Goal: Transaction & Acquisition: Obtain resource

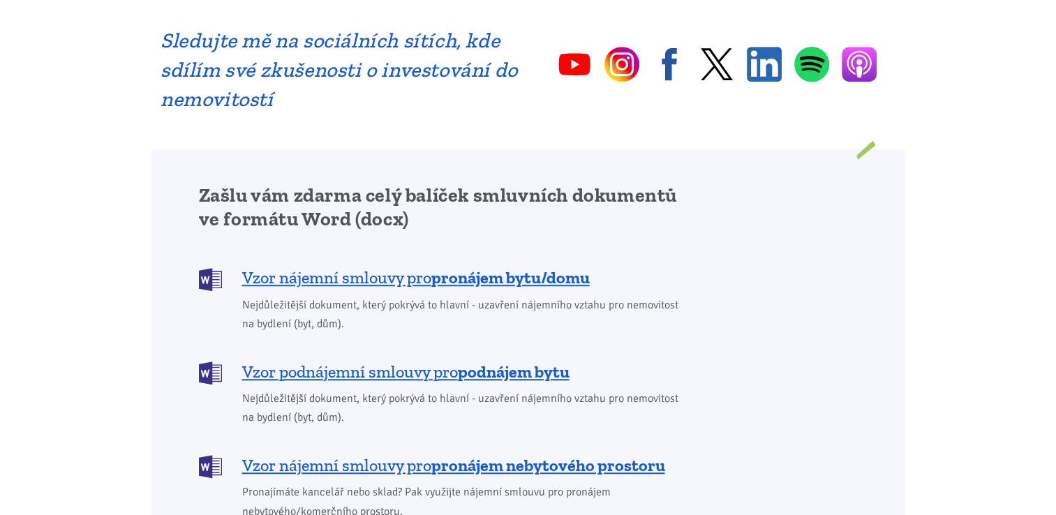
scroll to position [1001, 0]
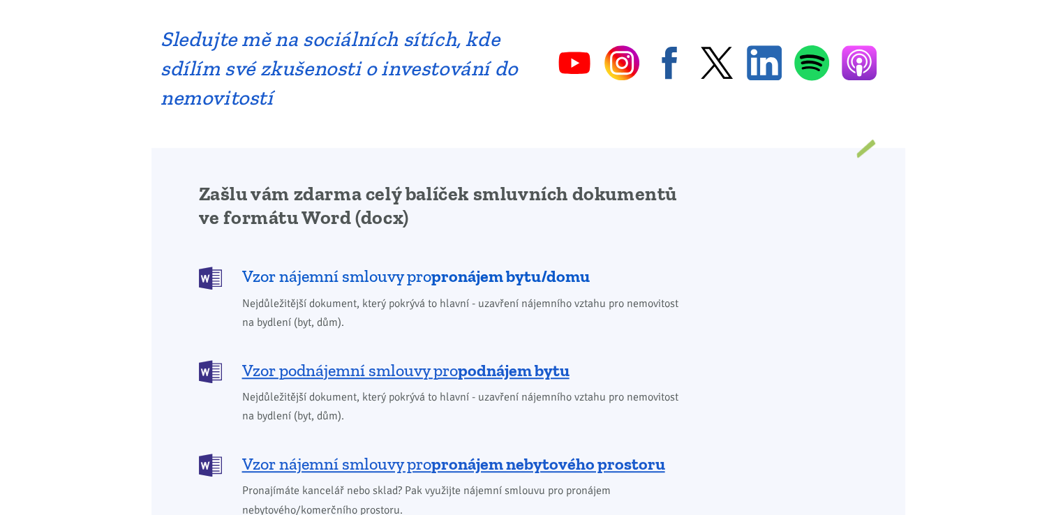
click at [356, 265] on span "Vzor nájemní smlouvy pro pronájem bytu/domu" at bounding box center [416, 276] width 348 height 22
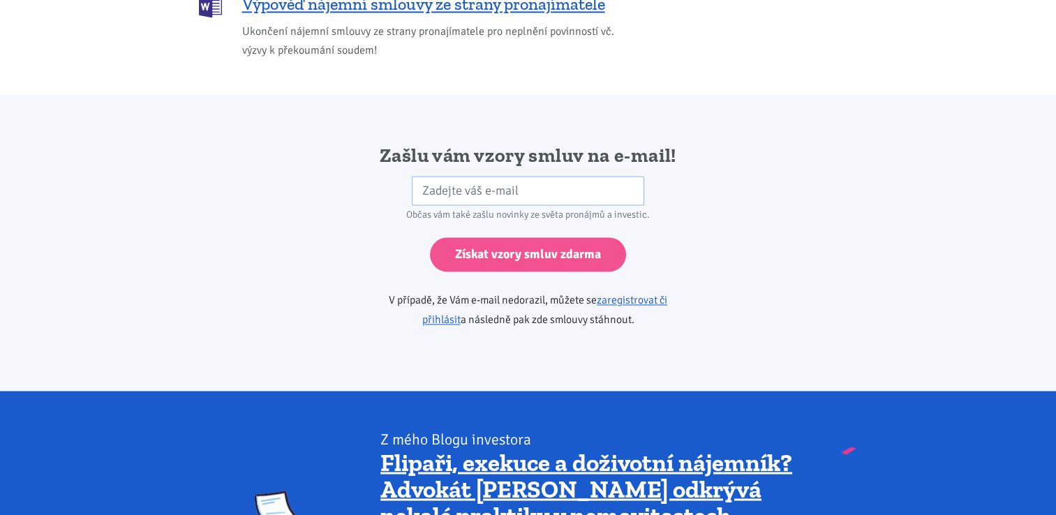
scroll to position [2331, 0]
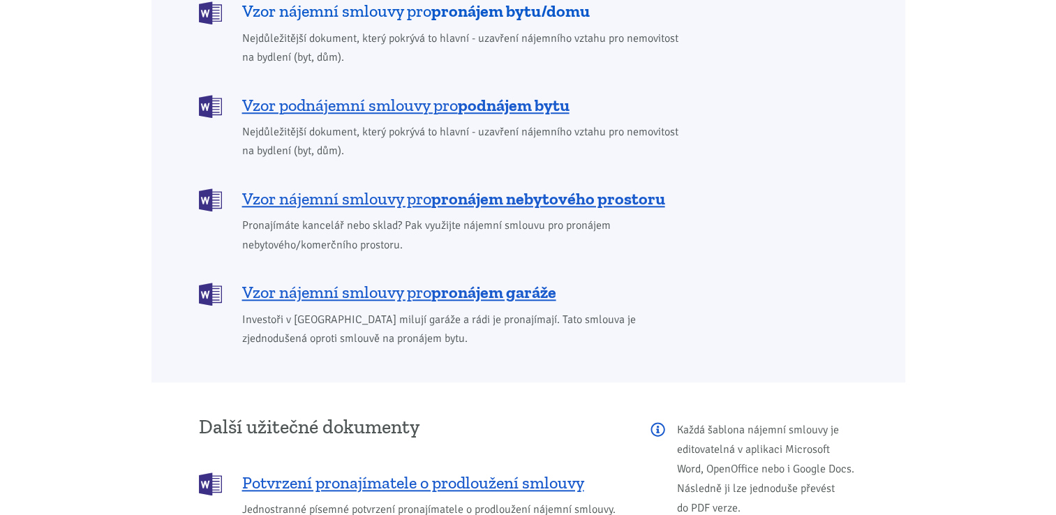
scroll to position [1001, 0]
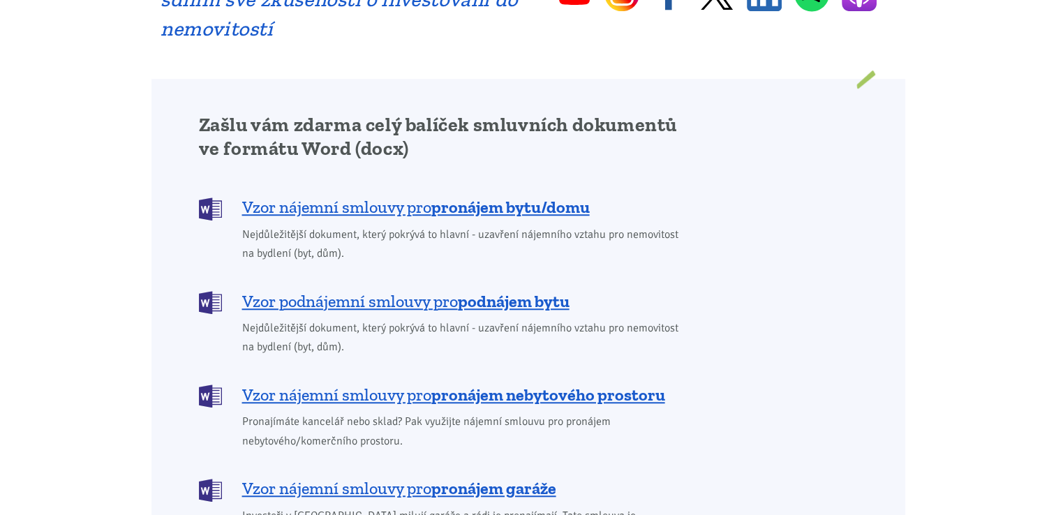
scroll to position [1073, 0]
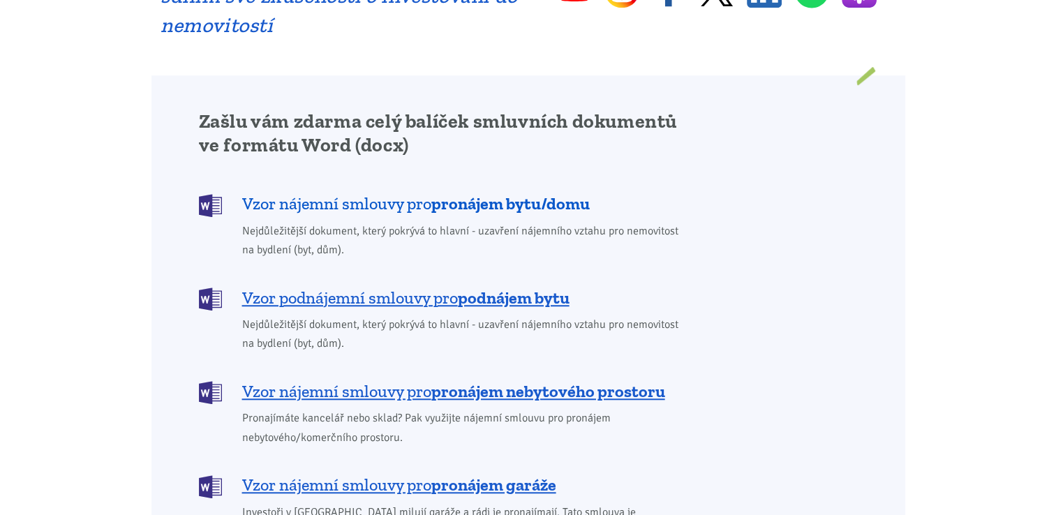
click at [370, 193] on span "Vzor nájemní smlouvy pro pronájem bytu/domu" at bounding box center [416, 204] width 348 height 22
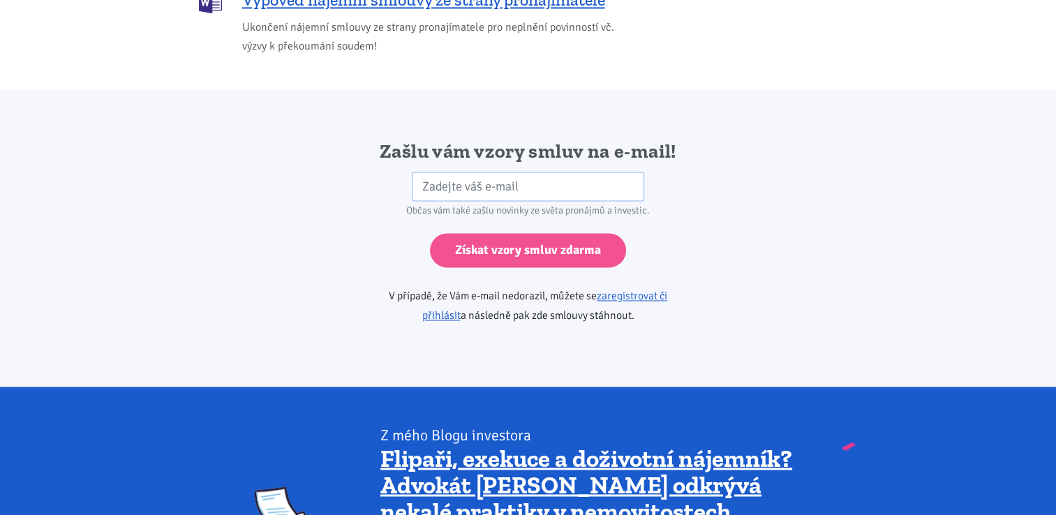
scroll to position [2331, 0]
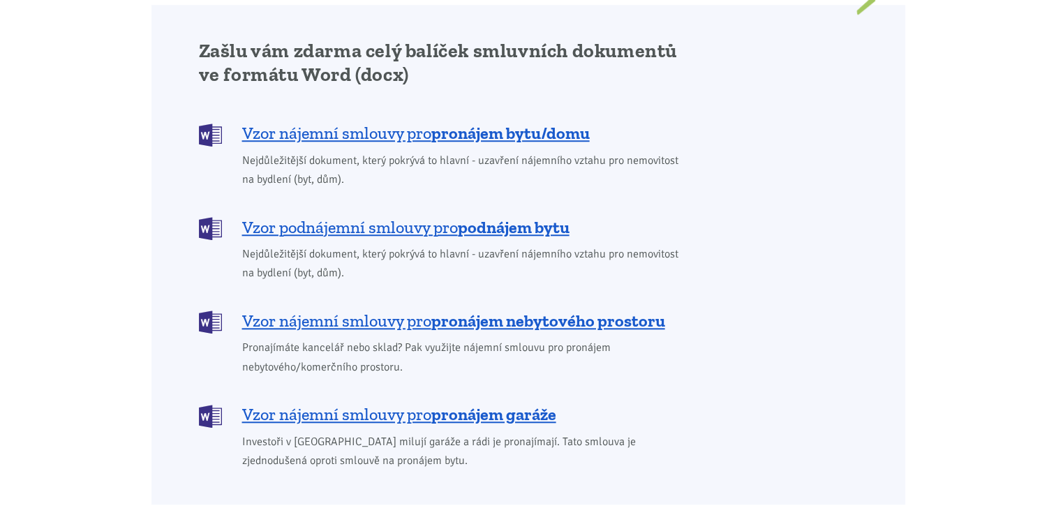
scroll to position [1073, 0]
